Goal: Find specific page/section: Find specific page/section

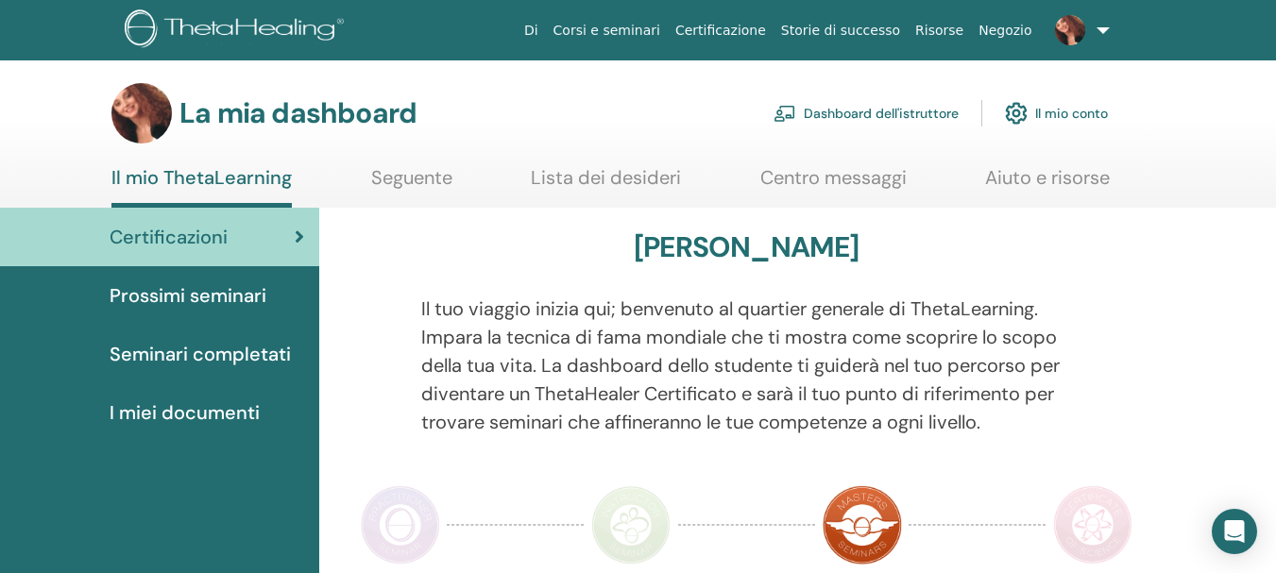
click at [189, 238] on font "Certificazioni" at bounding box center [169, 237] width 118 height 25
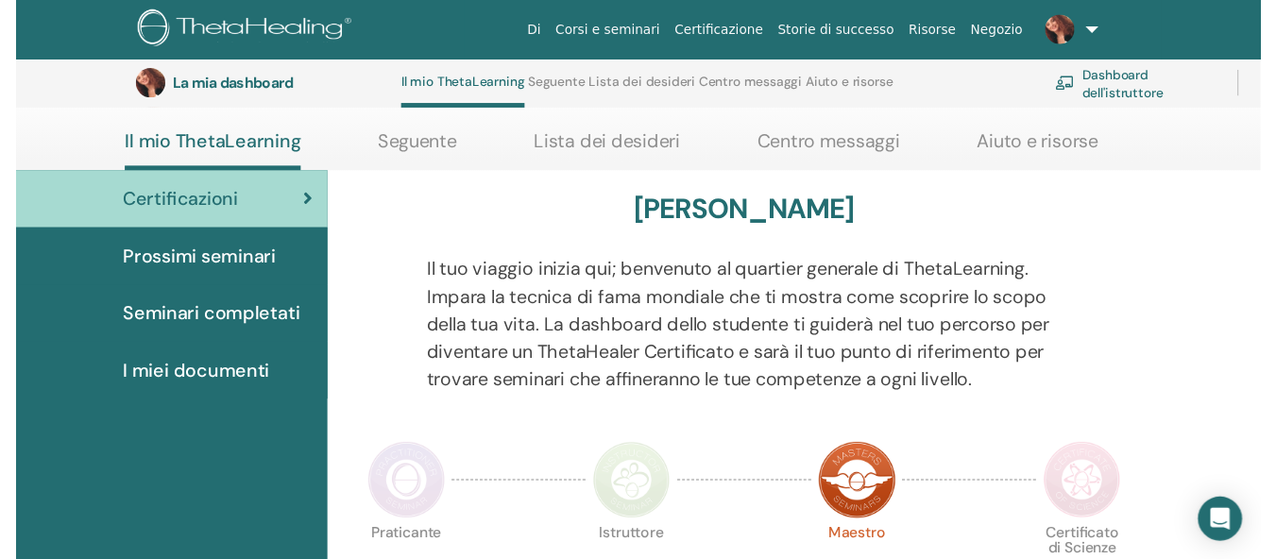
scroll to position [321, 0]
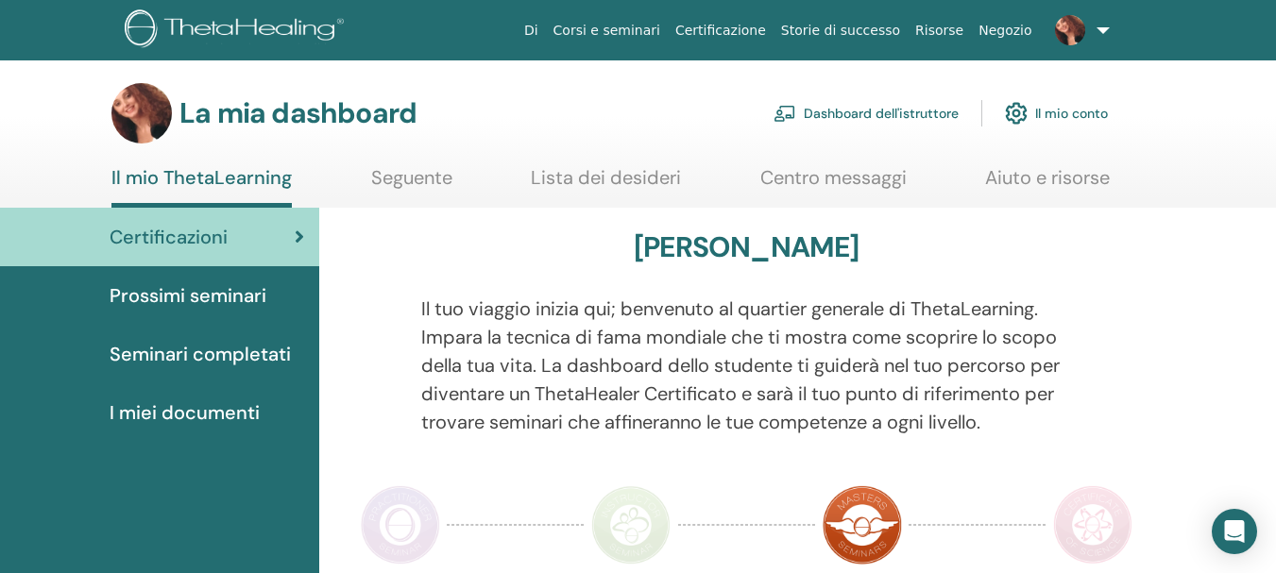
click at [213, 355] on font "Seminari completati" at bounding box center [200, 354] width 181 height 25
